Goal: Communication & Community: Answer question/provide support

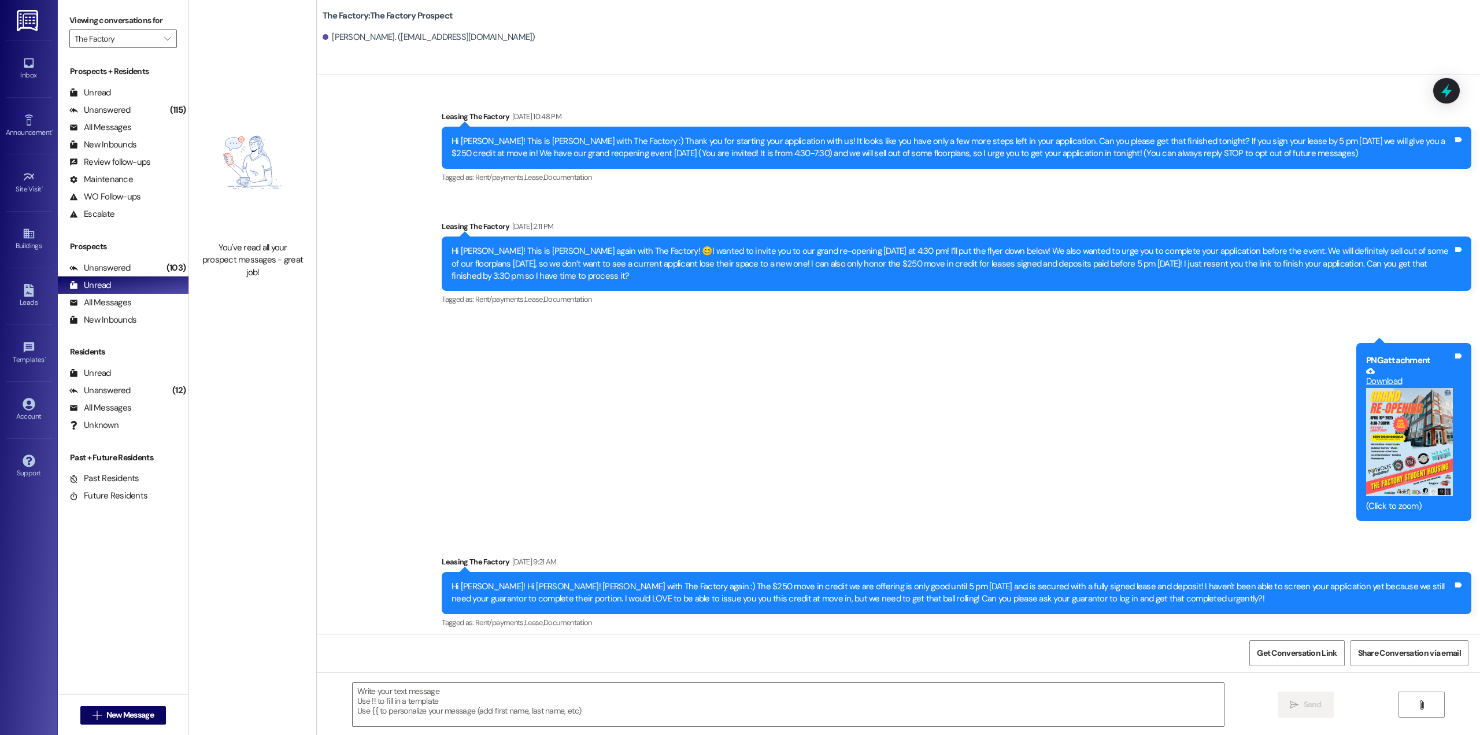
scroll to position [3003, 0]
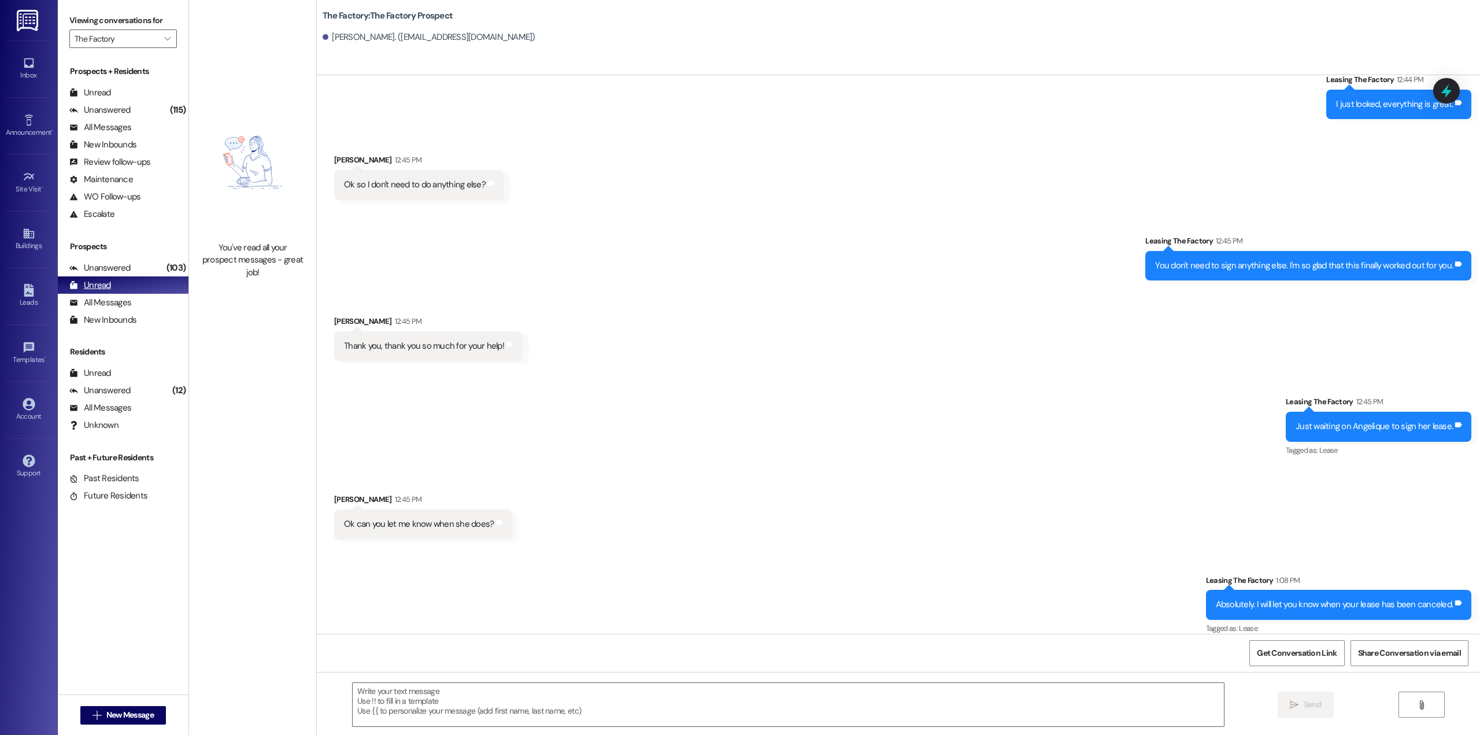
click at [106, 286] on div "Unread" at bounding box center [90, 285] width 42 height 12
click at [105, 288] on div "Unread" at bounding box center [90, 285] width 42 height 12
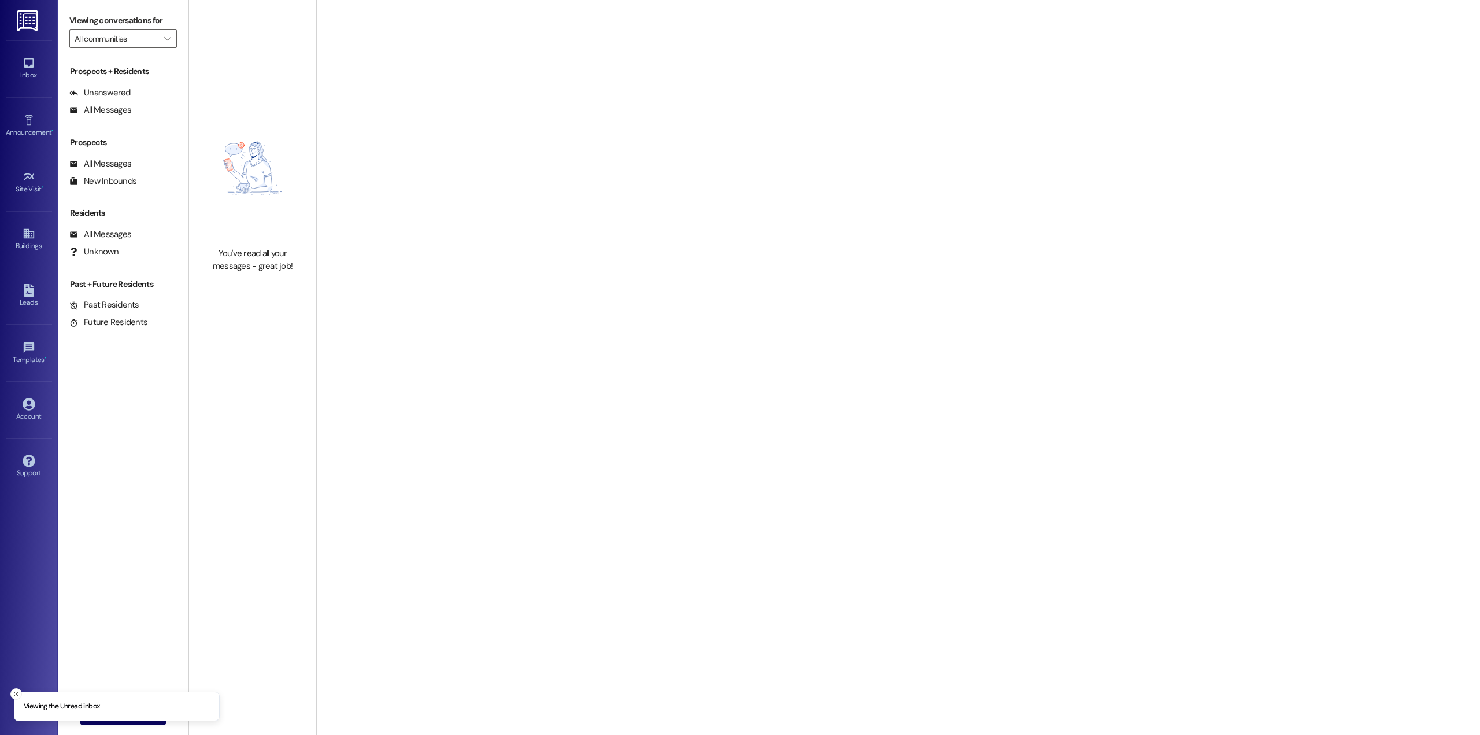
type input "The Factory"
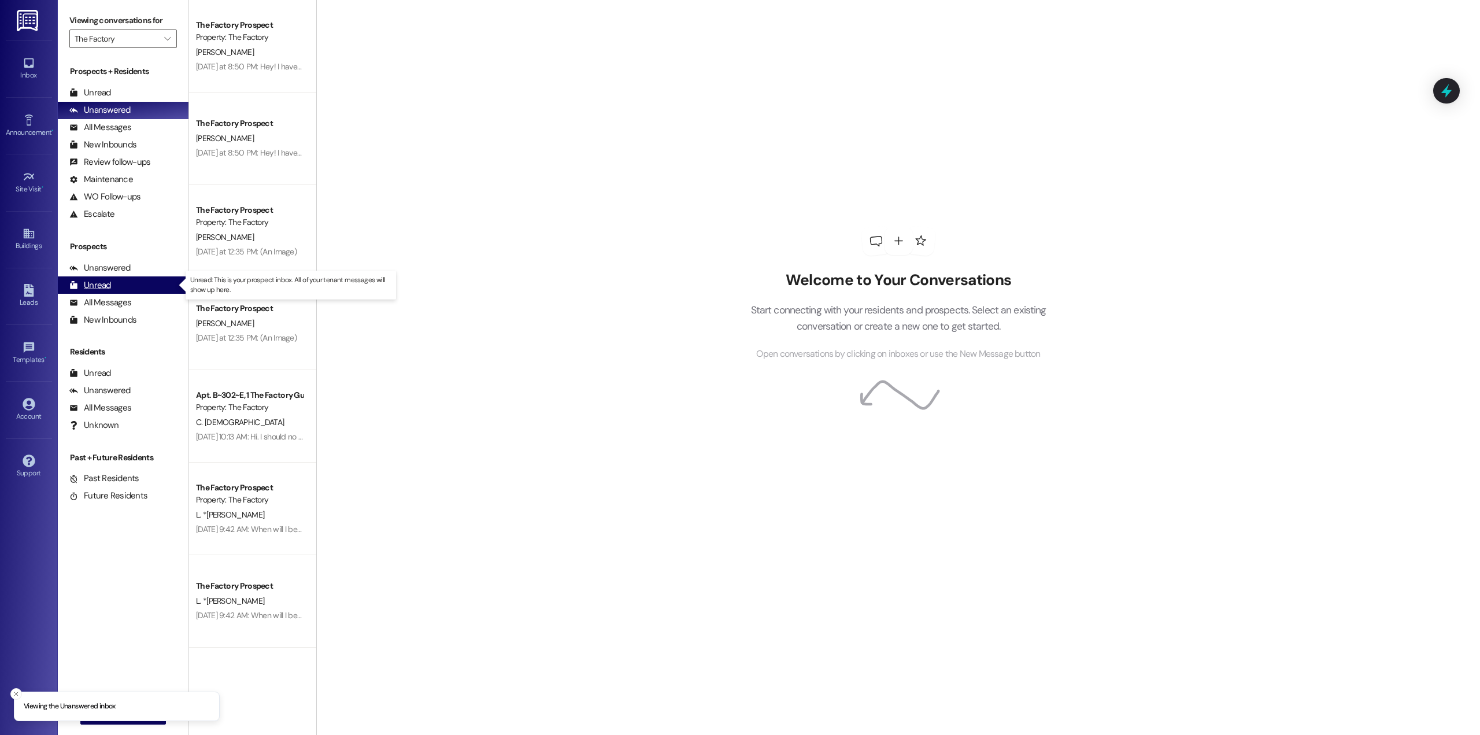
click at [113, 284] on div "Unread (0)" at bounding box center [123, 284] width 131 height 17
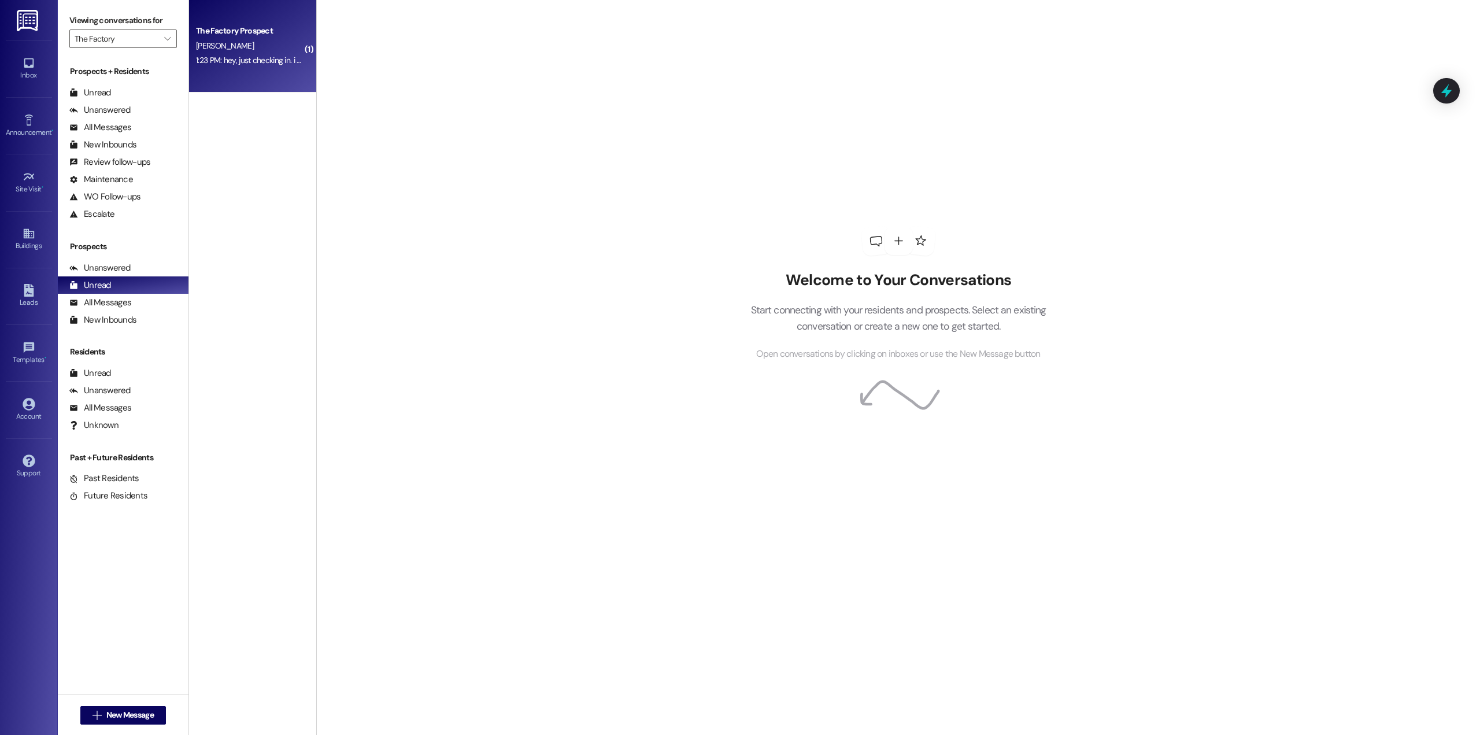
click at [213, 75] on div "The Factory Prospect S. Lessing 1:23 PM: hey, just checking in. i sent in my or…" at bounding box center [252, 46] width 127 height 92
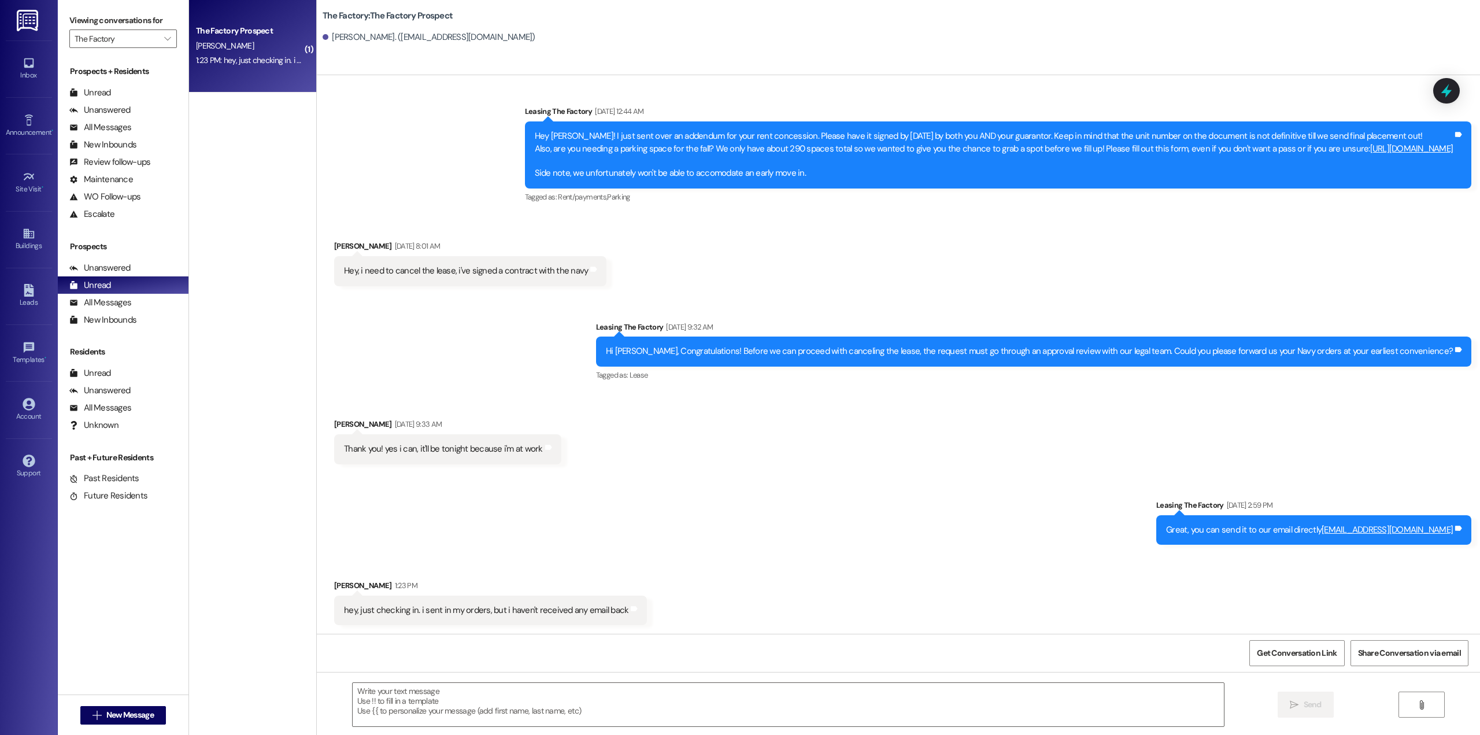
scroll to position [567, 0]
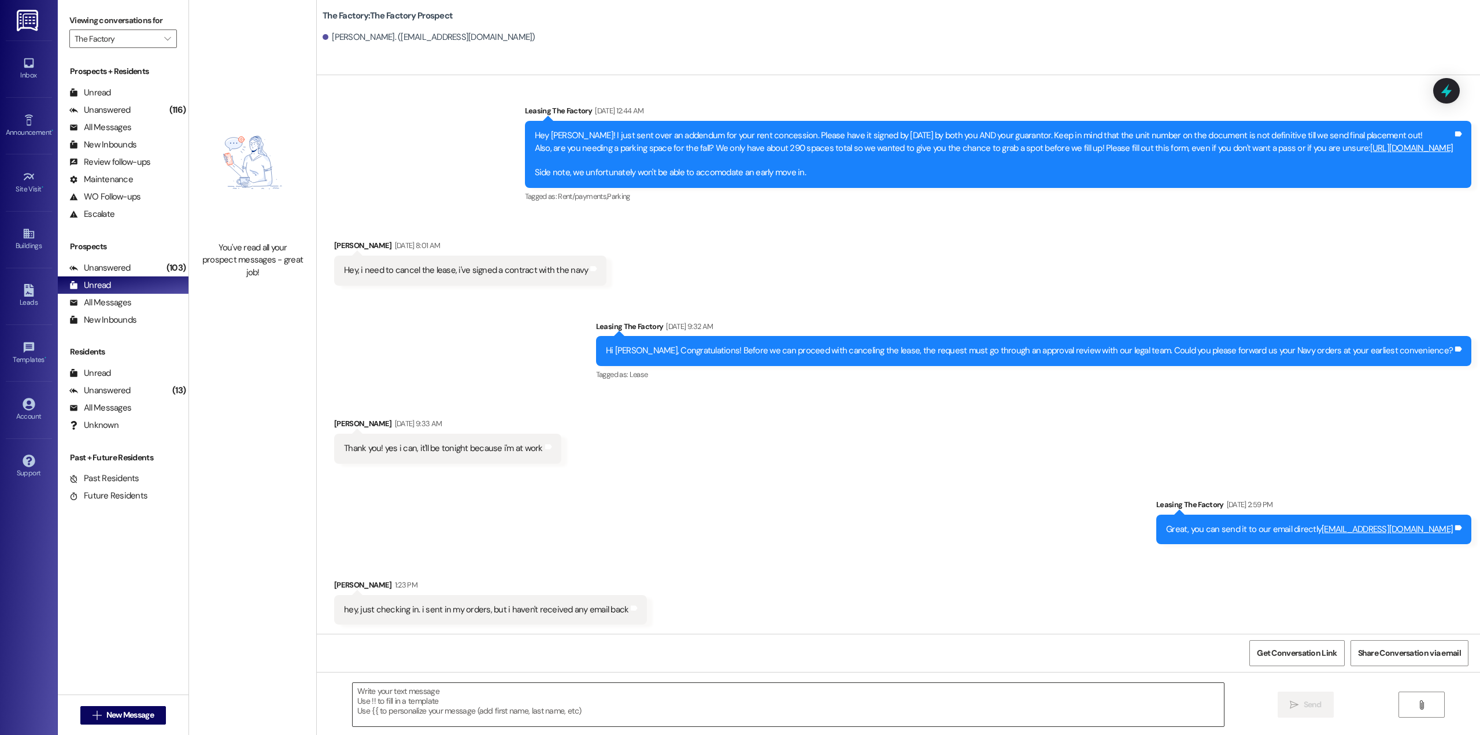
click at [690, 695] on textarea at bounding box center [788, 704] width 871 height 43
